Goal: Task Accomplishment & Management: Manage account settings

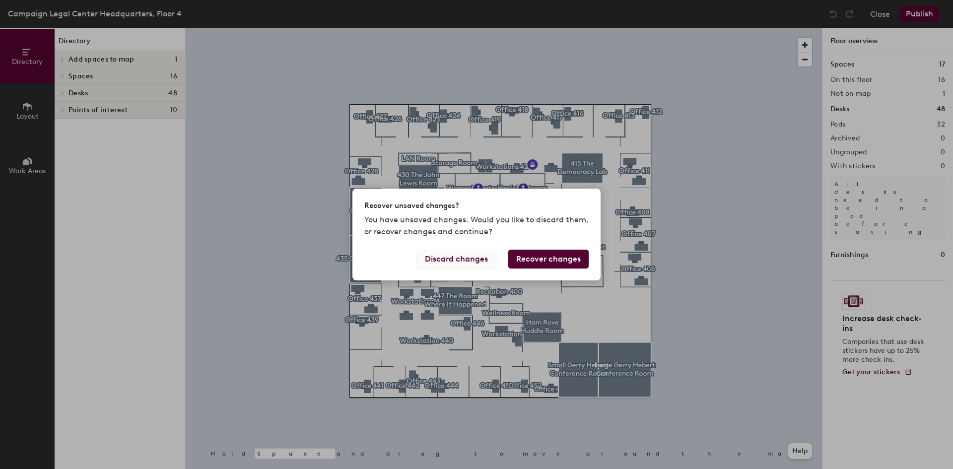
drag, startPoint x: 473, startPoint y: 259, endPoint x: 474, endPoint y: 265, distance: 6.0
click at [474, 265] on button "Discard changes" at bounding box center [456, 259] width 80 height 19
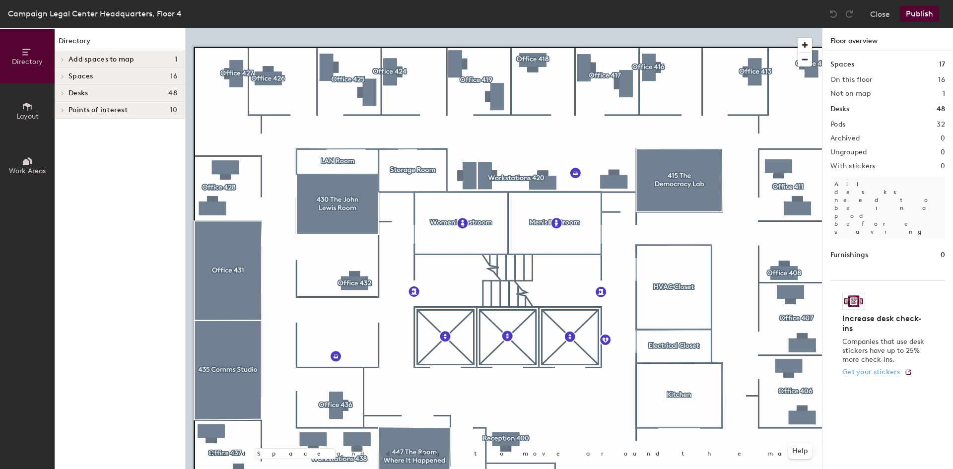
click at [896, 368] on span "Get your stickers" at bounding box center [871, 372] width 58 height 8
click at [541, 28] on div at bounding box center [504, 28] width 636 height 0
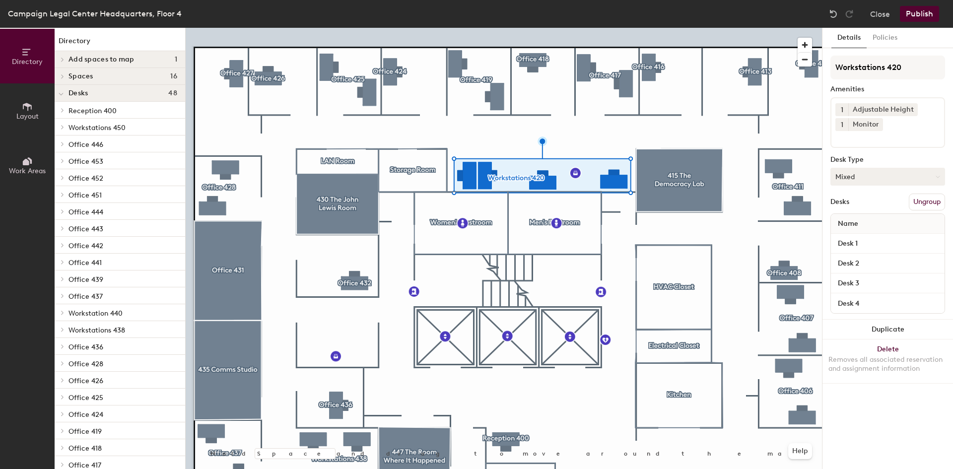
click at [883, 183] on button "Mixed" at bounding box center [887, 177] width 115 height 18
click at [857, 236] on div "Hoteled" at bounding box center [880, 237] width 99 height 15
click at [913, 13] on button "Publish" at bounding box center [919, 14] width 39 height 16
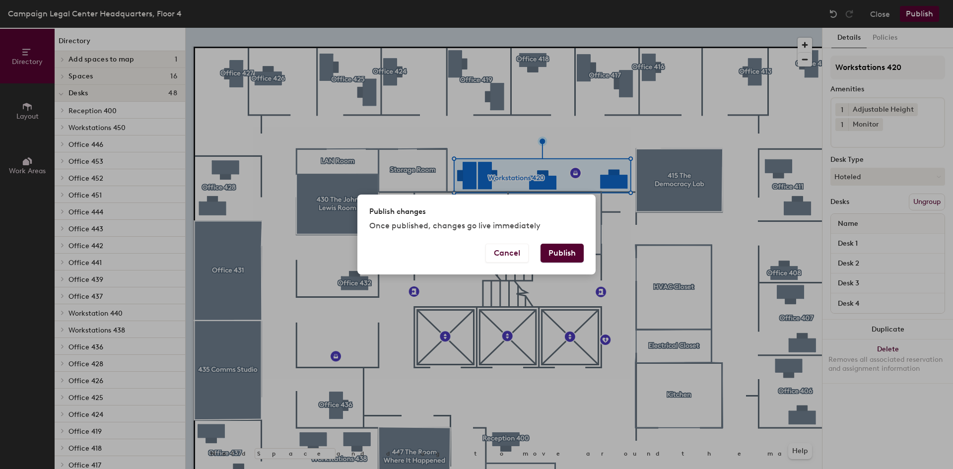
click at [570, 244] on button "Publish" at bounding box center [561, 253] width 43 height 19
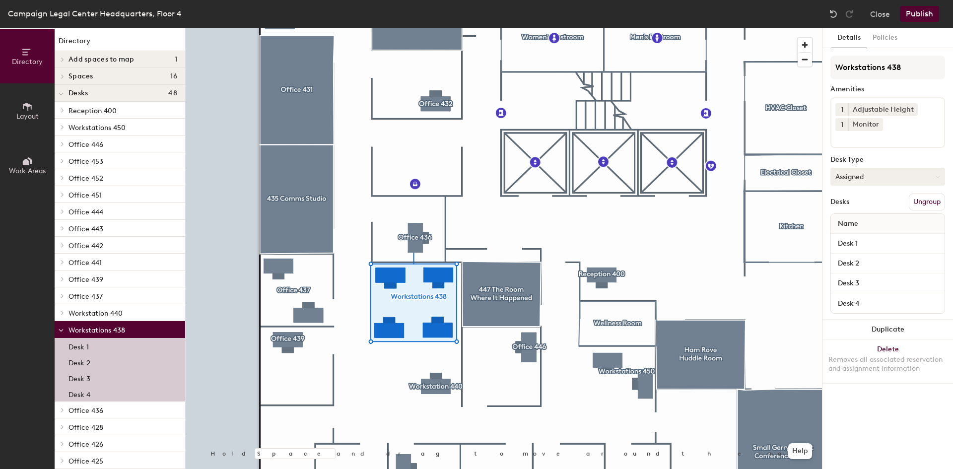
click at [878, 176] on button "Assigned" at bounding box center [887, 177] width 115 height 18
click at [856, 233] on div "Hoteled" at bounding box center [880, 237] width 99 height 15
click at [916, 13] on button "Publish" at bounding box center [919, 14] width 39 height 16
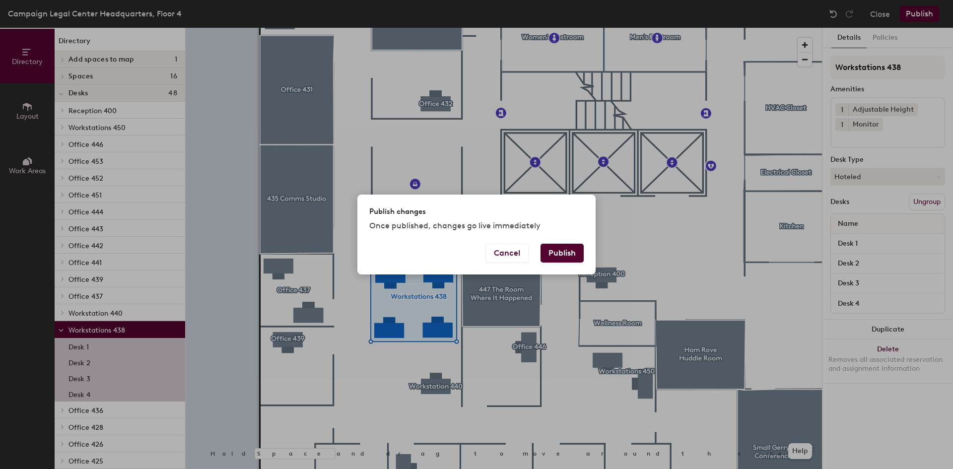
click at [559, 247] on button "Publish" at bounding box center [561, 253] width 43 height 19
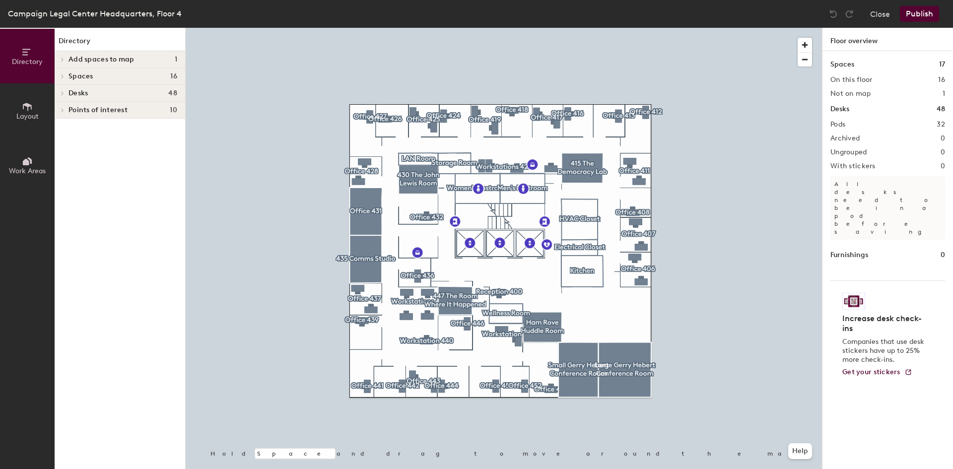
click at [364, 28] on div at bounding box center [504, 28] width 636 height 0
click at [355, 28] on div at bounding box center [504, 28] width 636 height 0
click at [358, 28] on div at bounding box center [504, 28] width 636 height 0
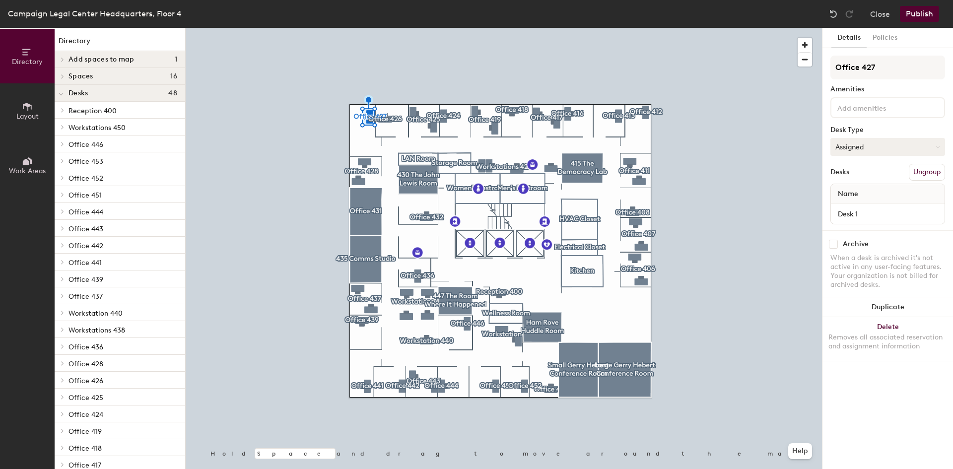
click at [853, 150] on button "Assigned" at bounding box center [887, 147] width 115 height 18
click at [859, 179] on div "Assigned" at bounding box center [880, 177] width 99 height 15
click at [894, 47] on button "Policies" at bounding box center [885, 38] width 37 height 20
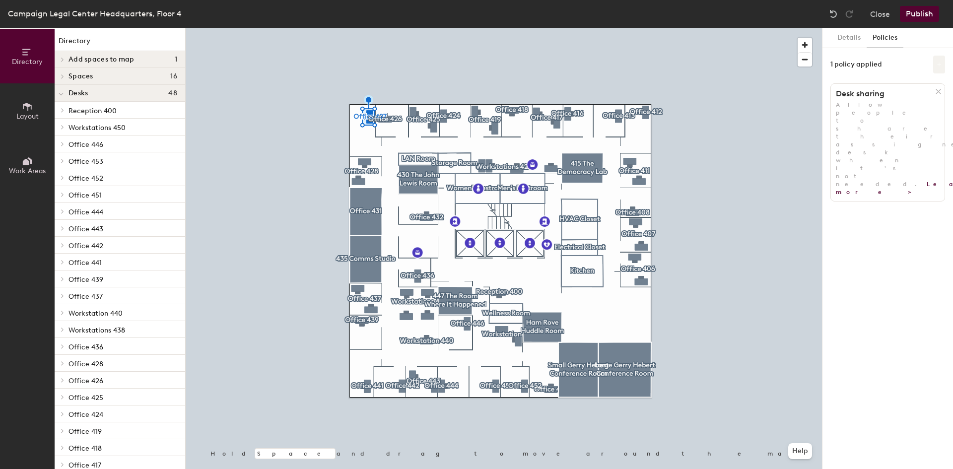
click at [941, 64] on button at bounding box center [939, 65] width 12 height 18
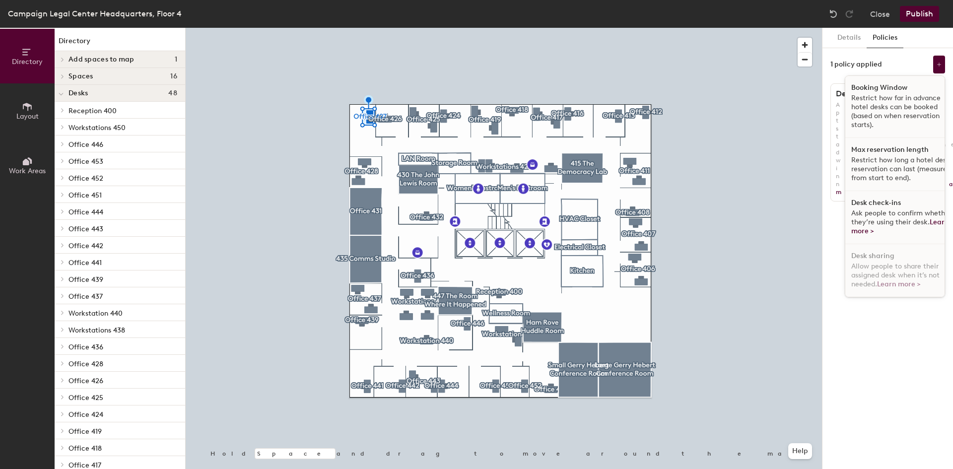
click at [839, 67] on div "1 policy applied" at bounding box center [856, 65] width 52 height 8
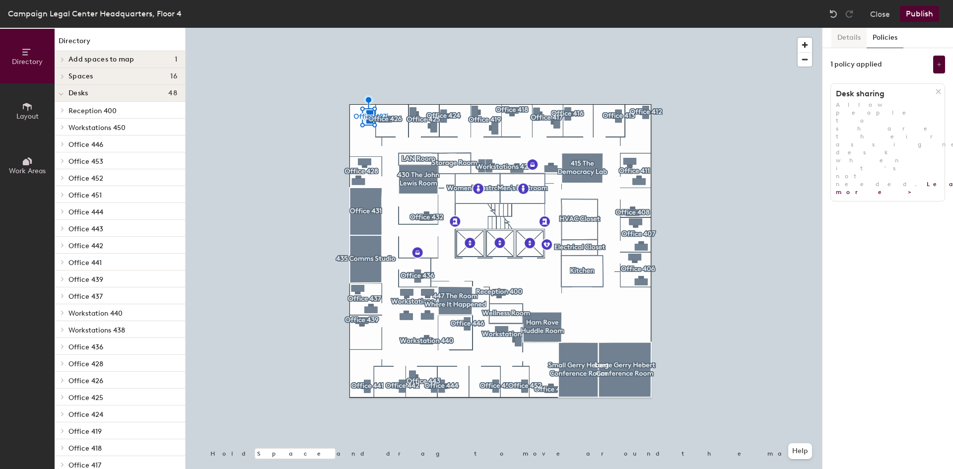
click at [861, 38] on button "Details" at bounding box center [848, 38] width 35 height 20
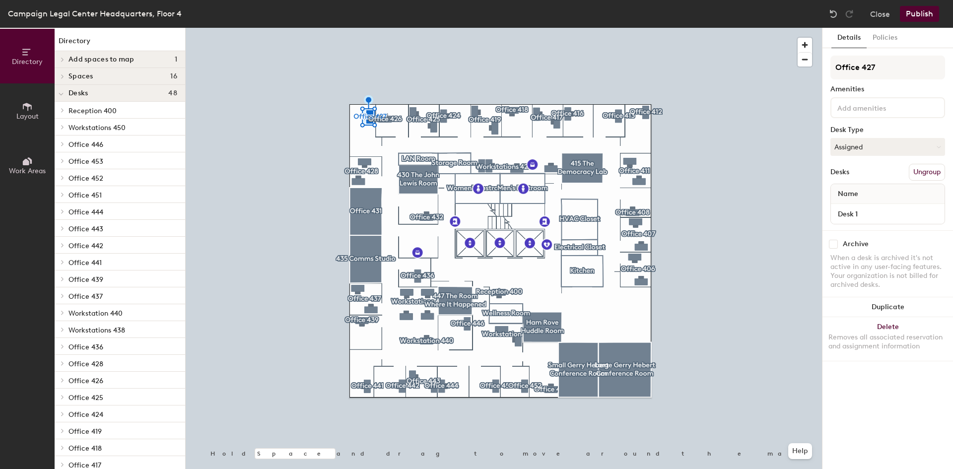
click at [19, 97] on button "Layout" at bounding box center [27, 110] width 55 height 55
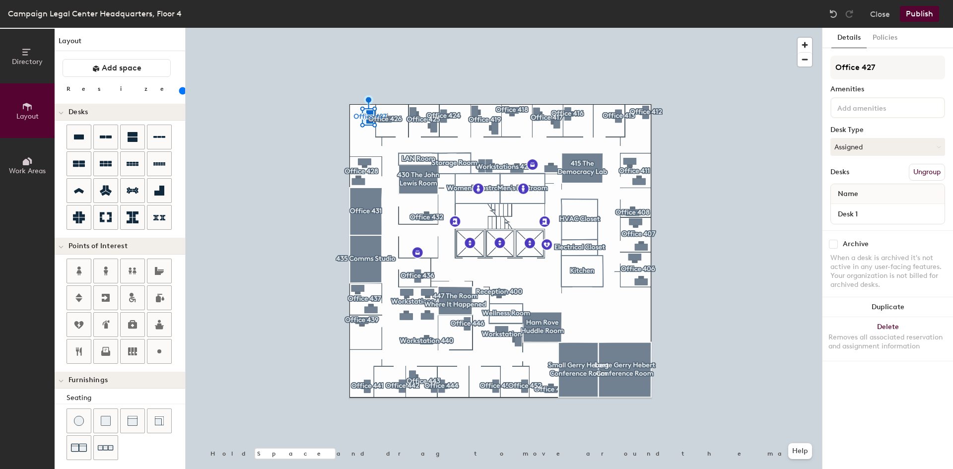
click at [18, 191] on button "Work Areas" at bounding box center [27, 165] width 55 height 55
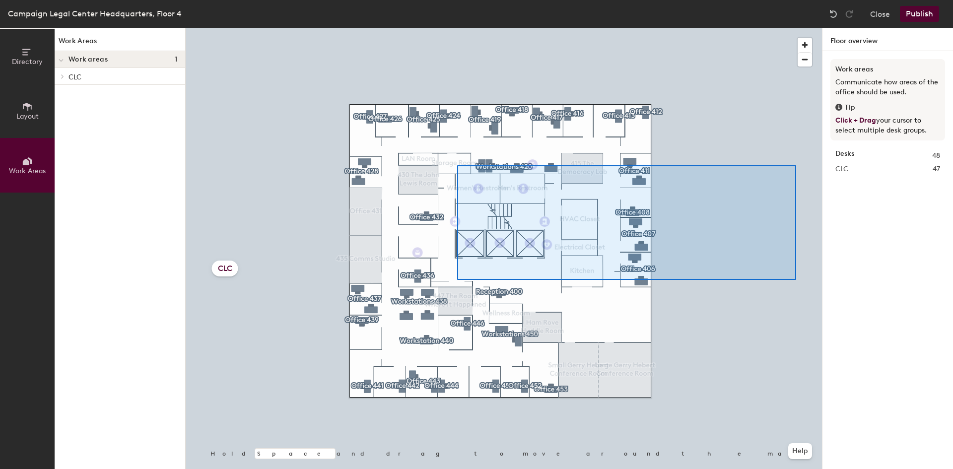
click at [596, 28] on div at bounding box center [504, 28] width 636 height 0
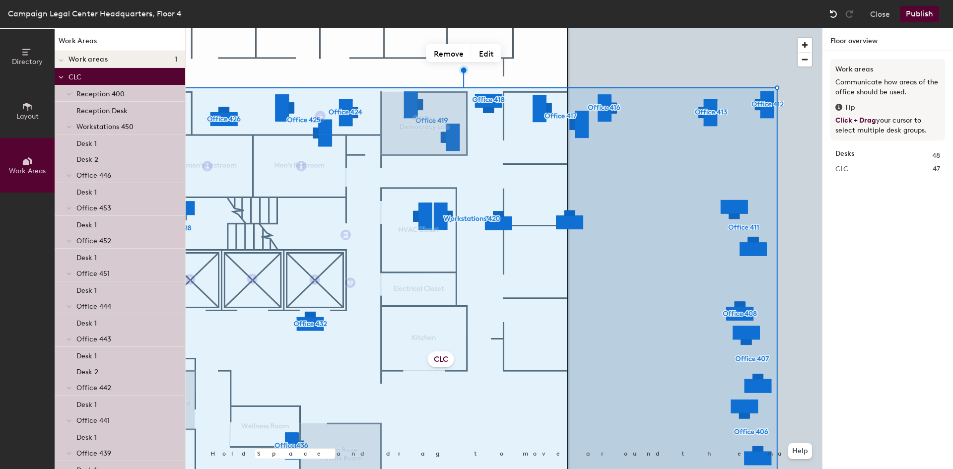
drag, startPoint x: 466, startPoint y: 186, endPoint x: 835, endPoint y: 14, distance: 406.6
click at [835, 14] on img at bounding box center [833, 14] width 10 height 10
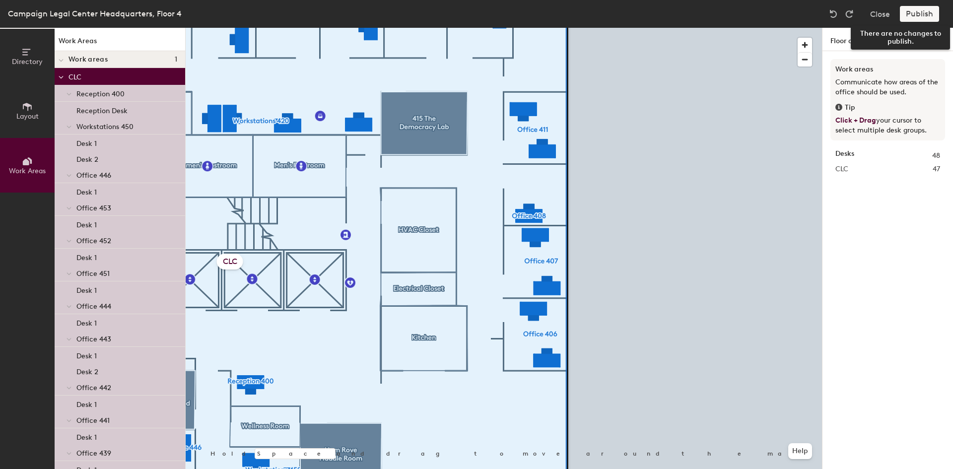
click at [926, 17] on div "Publish" at bounding box center [922, 14] width 45 height 16
